Goal: Task Accomplishment & Management: Manage account settings

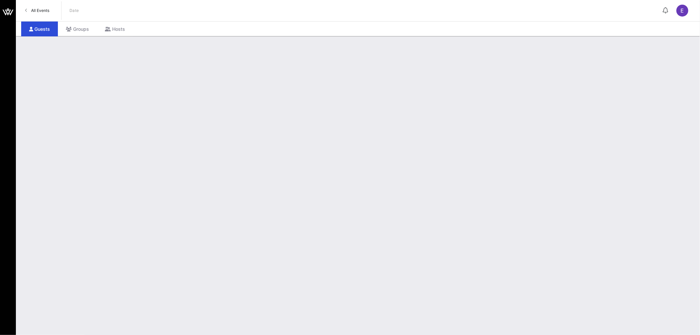
click at [42, 10] on span "All Events" at bounding box center [40, 10] width 18 height 5
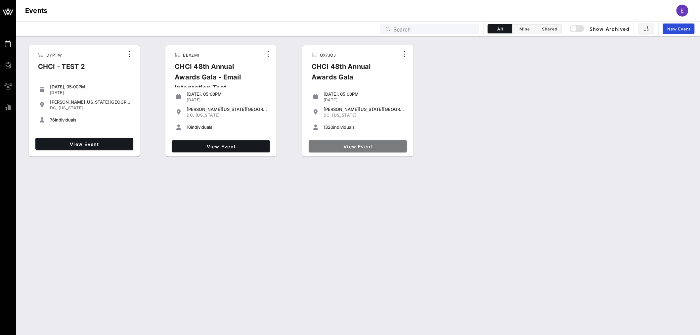
click at [364, 144] on span "View Event" at bounding box center [358, 147] width 93 height 6
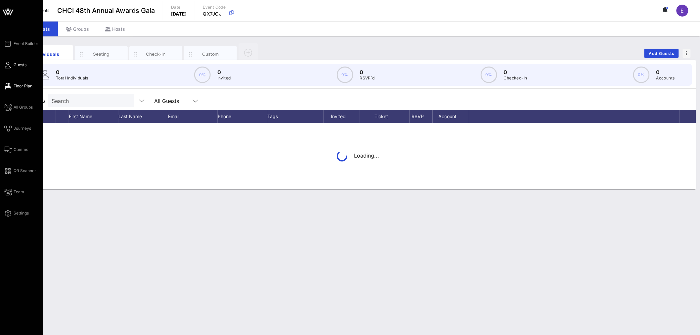
click at [24, 87] on span "Floor Plan" at bounding box center [23, 86] width 19 height 6
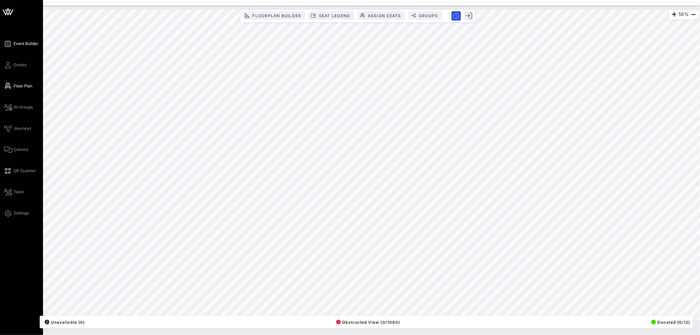
click at [24, 42] on span "Event Builder" at bounding box center [26, 44] width 25 height 6
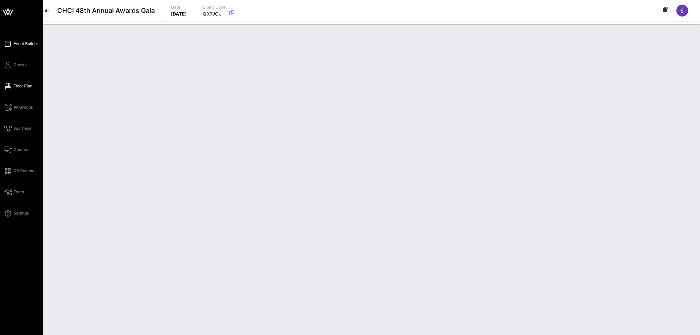
click at [22, 88] on span "Floor Plan" at bounding box center [23, 86] width 19 height 6
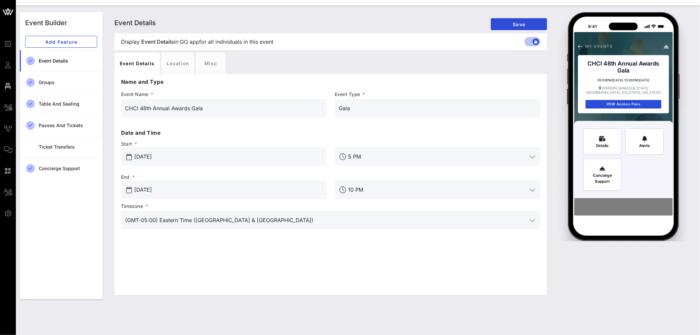
click at [0, 0] on span "Guests" at bounding box center [0, 0] width 0 height 0
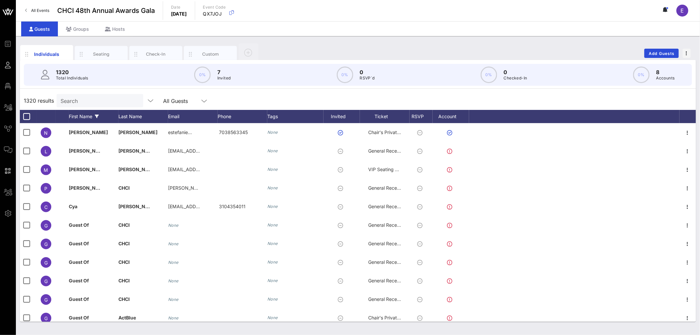
drag, startPoint x: 25, startPoint y: 105, endPoint x: 73, endPoint y: 104, distance: 48.3
click at [0, 0] on span "All Groups" at bounding box center [0, 0] width 0 height 0
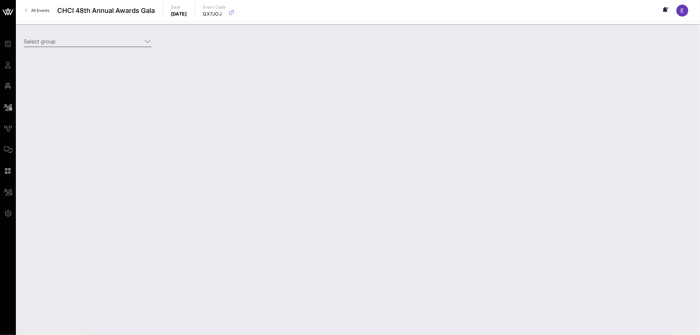
click at [135, 42] on input "Select group" at bounding box center [83, 41] width 118 height 11
click at [149, 42] on icon at bounding box center [148, 41] width 6 height 8
click at [146, 42] on icon at bounding box center [148, 41] width 6 height 8
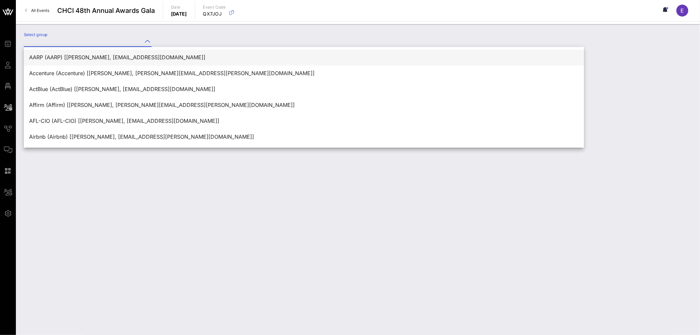
click at [124, 60] on div "AARP (AARP) [[PERSON_NAME], [EMAIL_ADDRESS][DOMAIN_NAME]]" at bounding box center [303, 57] width 549 height 6
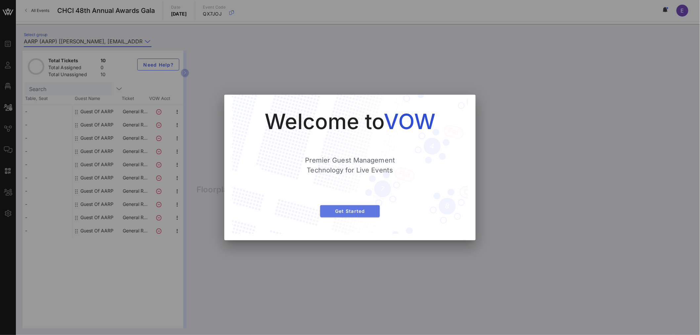
click at [358, 210] on span "Get Started" at bounding box center [349, 211] width 49 height 6
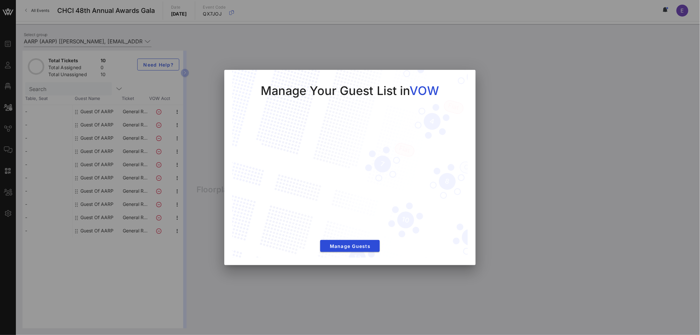
click at [146, 41] on div at bounding box center [350, 167] width 700 height 335
click at [518, 144] on div at bounding box center [350, 167] width 700 height 335
click at [358, 250] on button "Manage Guests" at bounding box center [350, 246] width 60 height 12
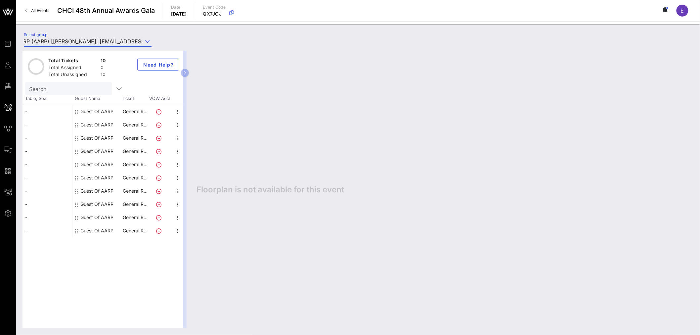
click at [145, 42] on icon at bounding box center [148, 41] width 6 height 8
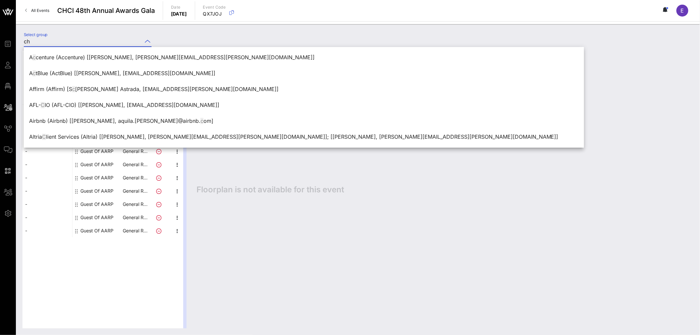
scroll to position [0, 0]
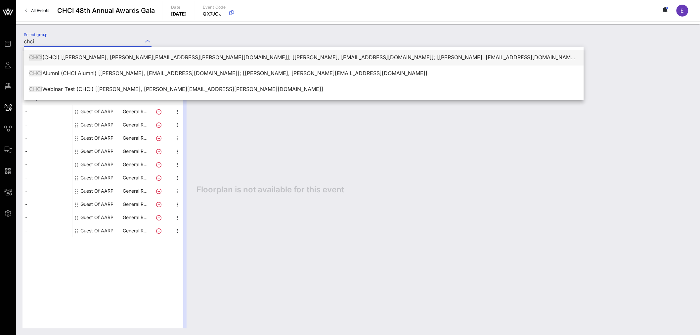
click at [151, 56] on div "CHCI (CHCI) [[PERSON_NAME], [PERSON_NAME][EMAIL_ADDRESS][PERSON_NAME][DOMAIN_NA…" at bounding box center [303, 57] width 549 height 6
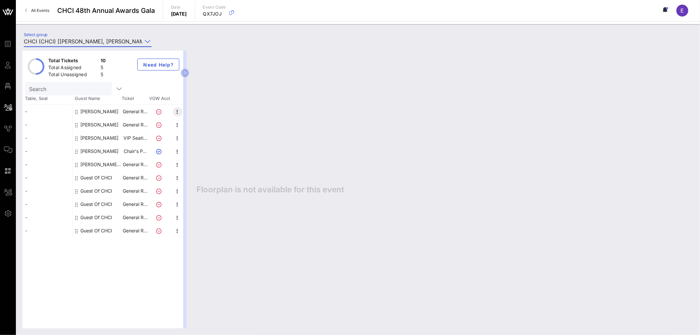
type input "CHCI (CHCI) [[PERSON_NAME], [PERSON_NAME][EMAIL_ADDRESS][PERSON_NAME][DOMAIN_NA…"
click at [176, 111] on icon "button" at bounding box center [178, 112] width 8 height 8
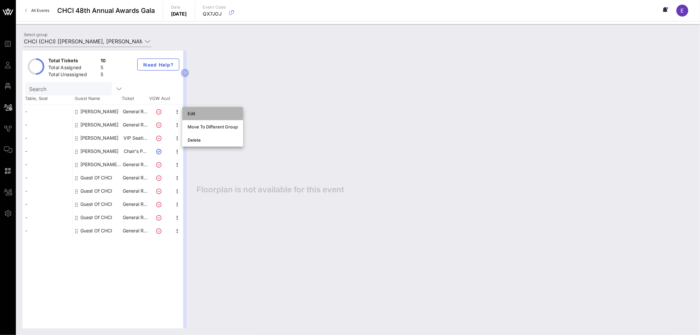
click at [192, 112] on div "Edit" at bounding box center [213, 113] width 50 height 5
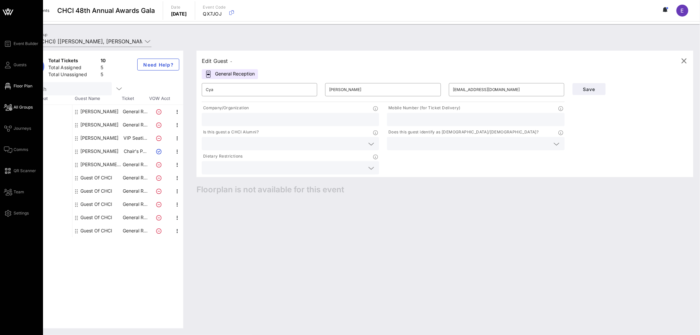
click at [25, 84] on span "Floor Plan" at bounding box center [23, 86] width 19 height 6
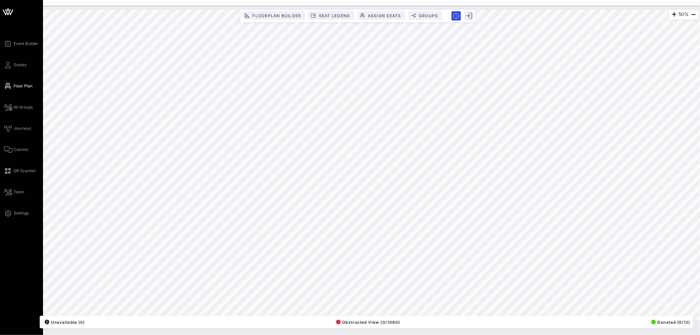
click at [10, 12] on icon at bounding box center [8, 12] width 16 height 16
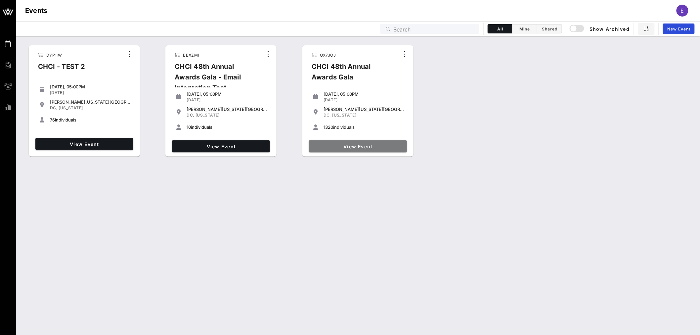
click at [354, 144] on span "View Event" at bounding box center [358, 147] width 93 height 6
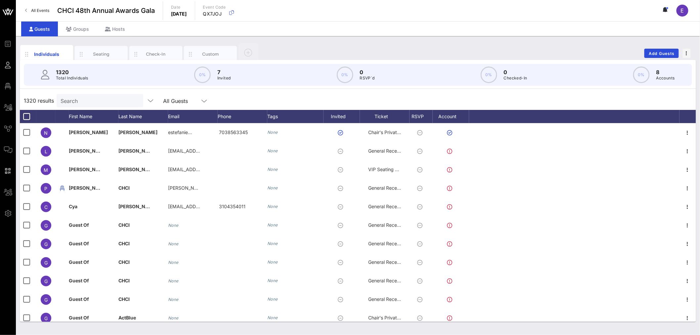
click at [37, 8] on span "All Events" at bounding box center [40, 10] width 18 height 5
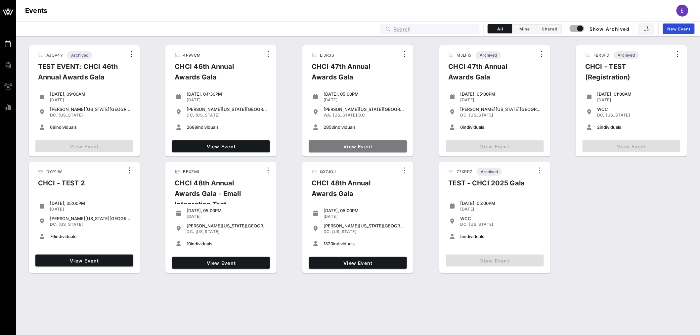
click at [369, 146] on span "View Event" at bounding box center [358, 147] width 93 height 6
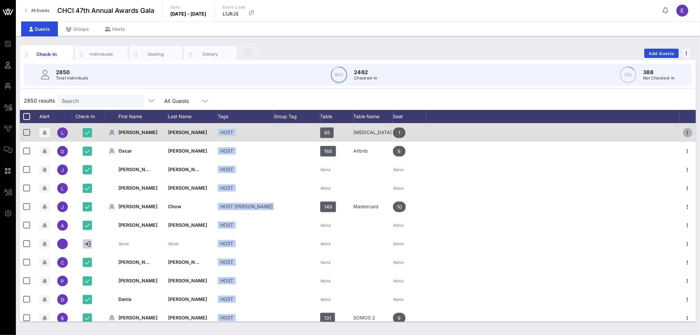
drag, startPoint x: 682, startPoint y: 131, endPoint x: 673, endPoint y: 140, distance: 12.2
click at [684, 131] on icon "button" at bounding box center [688, 133] width 8 height 8
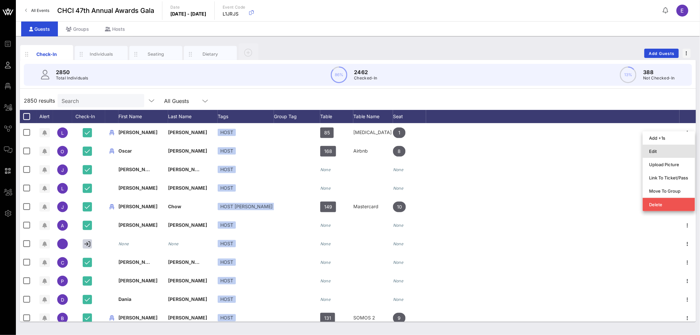
click at [656, 149] on div "Edit" at bounding box center [668, 150] width 39 height 5
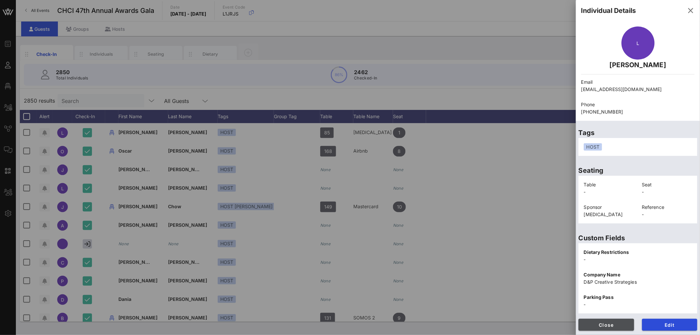
click at [606, 323] on span "Close" at bounding box center [606, 325] width 45 height 6
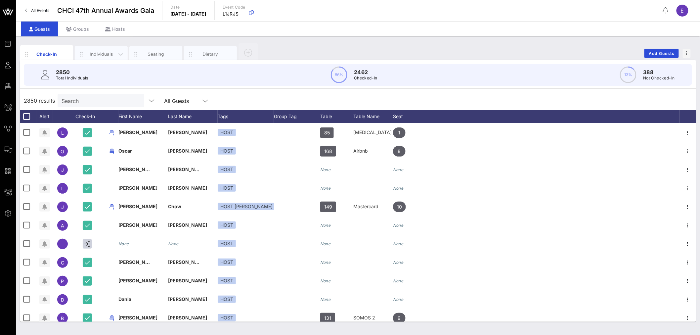
click at [103, 54] on div "Individuals" at bounding box center [101, 54] width 29 height 6
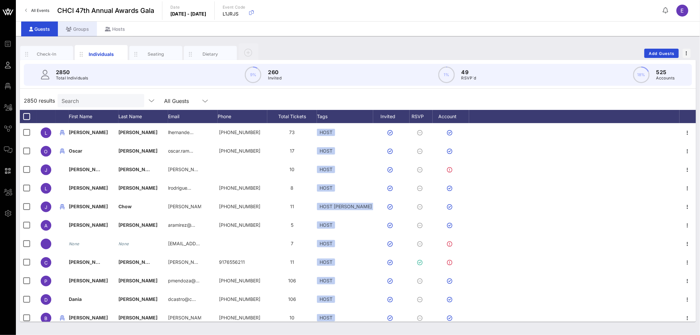
click at [82, 31] on div "Groups" at bounding box center [77, 28] width 39 height 15
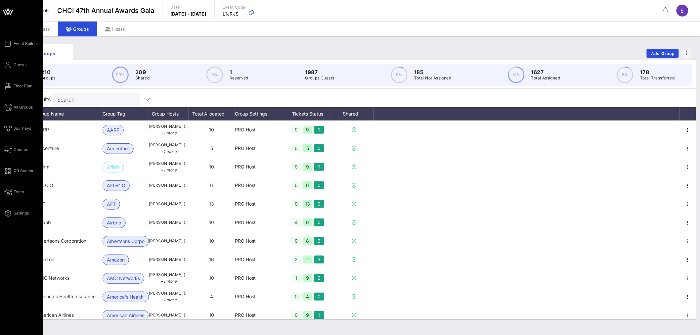
click at [19, 103] on div "Event Builder Guests Floor Plan All Groups Journeys Comms QR Scanner Team Setti…" at bounding box center [23, 128] width 39 height 177
click at [25, 107] on span "All Groups" at bounding box center [23, 107] width 19 height 6
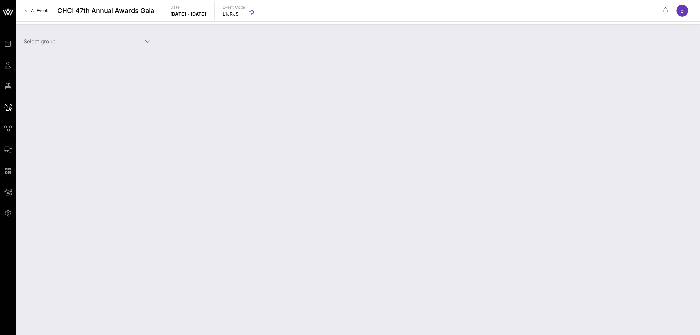
click at [146, 40] on icon at bounding box center [148, 41] width 6 height 8
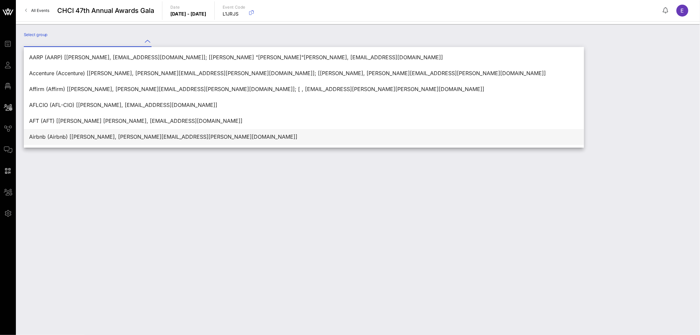
click at [137, 136] on div "Airbnb (Airbnb) [[PERSON_NAME], [PERSON_NAME][EMAIL_ADDRESS][PERSON_NAME][DOMAI…" at bounding box center [303, 137] width 549 height 6
type input "Airbnb (Airbnb) [[PERSON_NAME], [PERSON_NAME][EMAIL_ADDRESS][PERSON_NAME][DOMAI…"
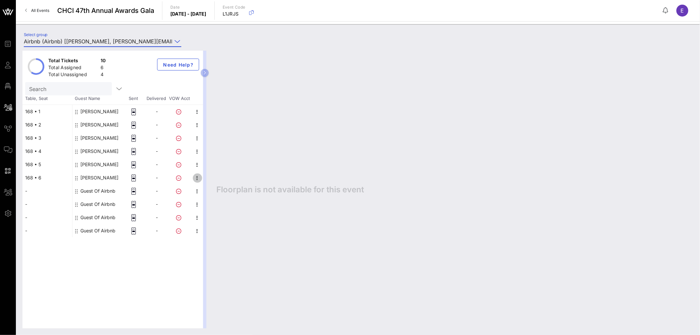
click at [196, 179] on icon "button" at bounding box center [197, 178] width 8 height 8
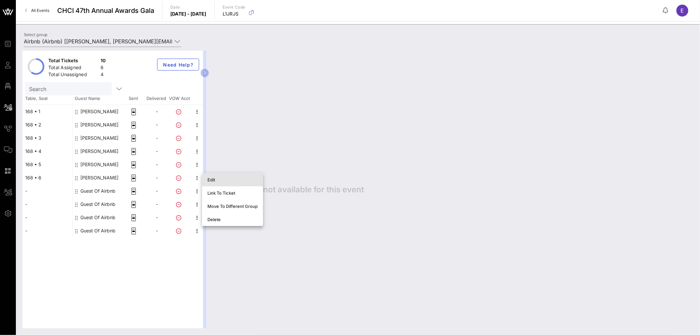
click at [216, 178] on div "Edit" at bounding box center [232, 179] width 50 height 5
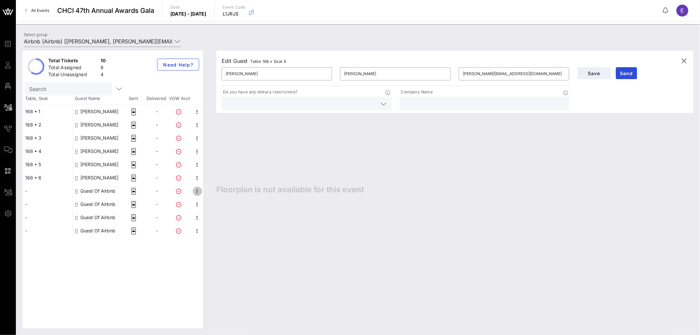
click at [195, 189] on icon "button" at bounding box center [197, 191] width 8 height 8
click at [222, 193] on div "Edit" at bounding box center [232, 192] width 50 height 5
type input "Guest Of"
type input "Airbnb"
click at [196, 176] on icon "button" at bounding box center [197, 178] width 8 height 8
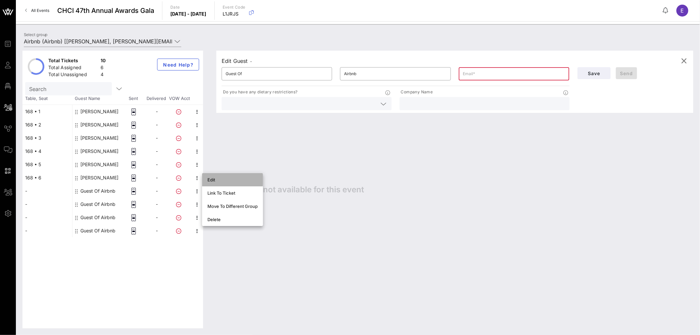
click at [220, 179] on div "Edit" at bounding box center [232, 179] width 50 height 5
type input "[PERSON_NAME]"
type input "[PERSON_NAME][EMAIL_ADDRESS][DOMAIN_NAME]"
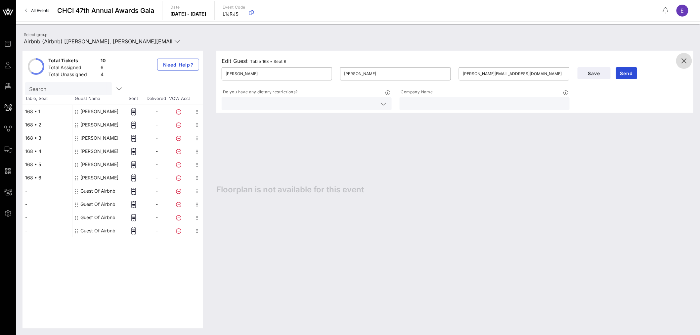
click at [687, 59] on icon "button" at bounding box center [684, 61] width 8 height 8
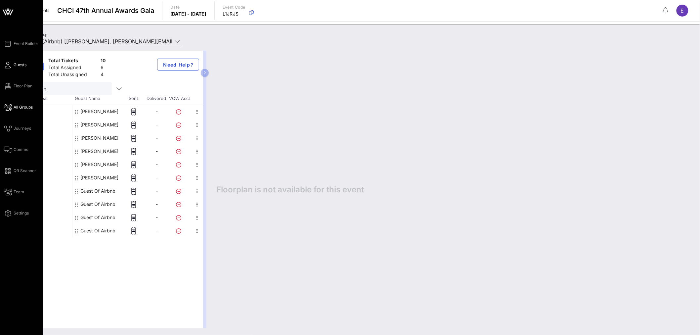
click at [21, 66] on span "Guests" at bounding box center [20, 65] width 13 height 6
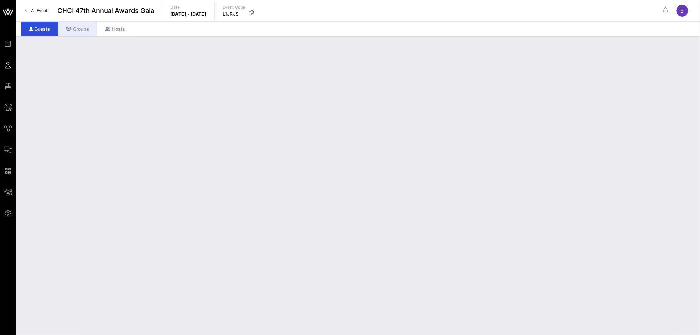
click at [84, 30] on div "Groups" at bounding box center [77, 28] width 39 height 15
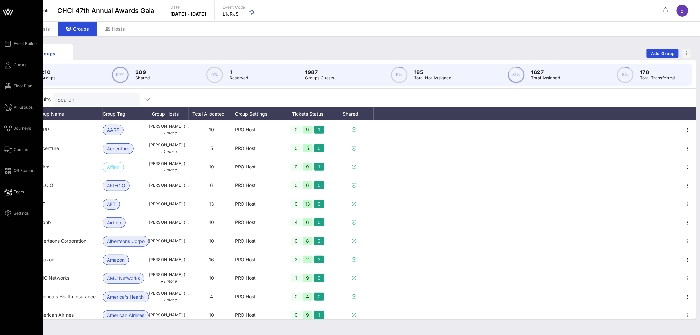
click at [19, 193] on span "Team" at bounding box center [19, 192] width 11 height 6
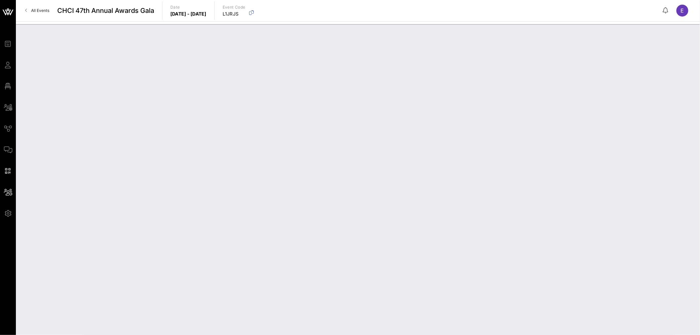
click at [44, 11] on span "All Events" at bounding box center [40, 10] width 18 height 5
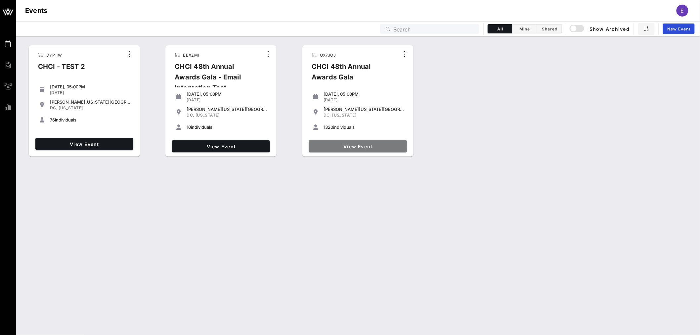
click at [362, 146] on span "View Event" at bounding box center [358, 147] width 93 height 6
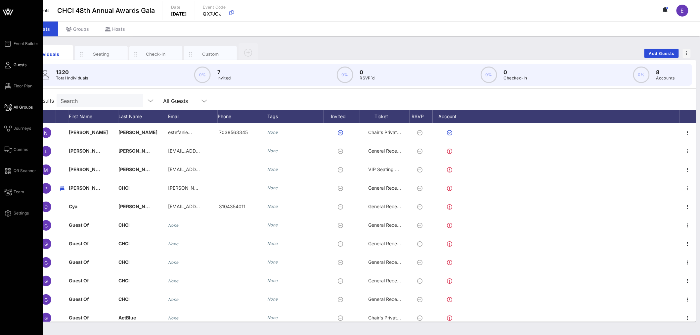
click at [24, 108] on span "All Groups" at bounding box center [23, 107] width 19 height 6
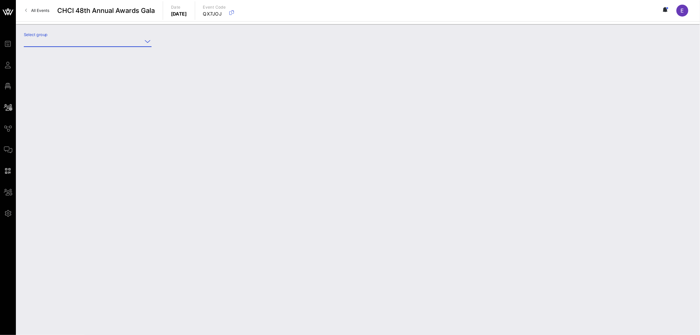
click at [79, 40] on input "Select group" at bounding box center [83, 41] width 118 height 11
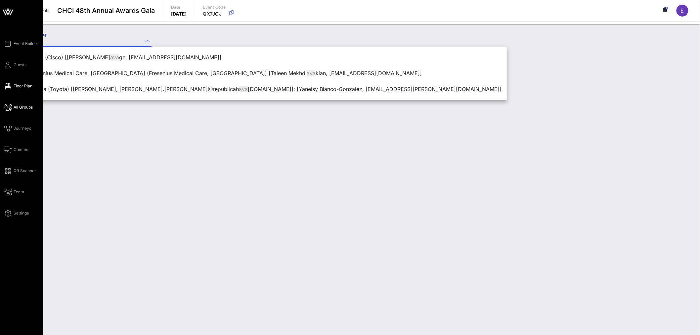
type input "ava"
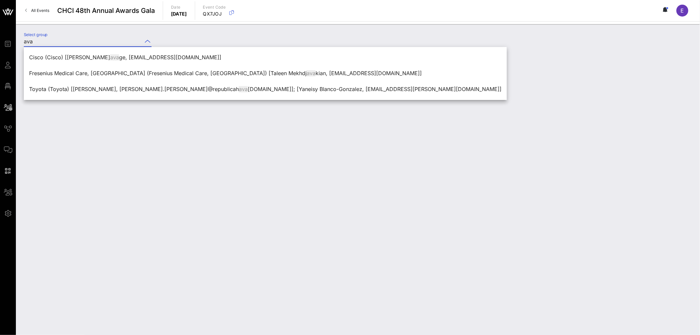
drag, startPoint x: 18, startPoint y: 87, endPoint x: 163, endPoint y: 2, distance: 168.1
click at [0, 0] on span "Floor Plan" at bounding box center [0, 0] width 0 height 0
